Goal: Information Seeking & Learning: Learn about a topic

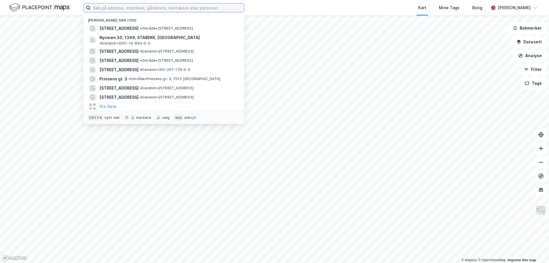
click at [97, 8] on input at bounding box center [168, 7] width 154 height 9
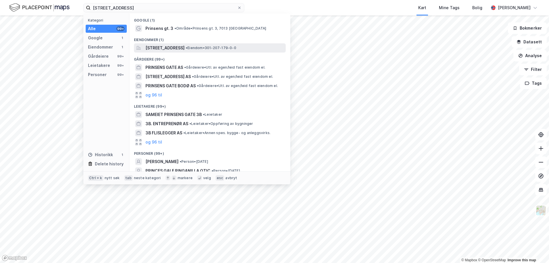
click at [157, 46] on span "[STREET_ADDRESS]" at bounding box center [164, 48] width 39 height 7
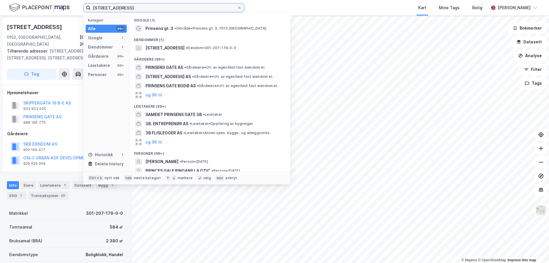
click at [136, 8] on input "[STREET_ADDRESS]" at bounding box center [164, 7] width 147 height 9
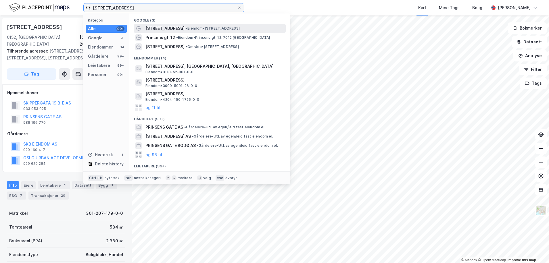
type input "[STREET_ADDRESS]"
click at [159, 26] on span "[STREET_ADDRESS]" at bounding box center [164, 28] width 39 height 7
